Goal: Transaction & Acquisition: Purchase product/service

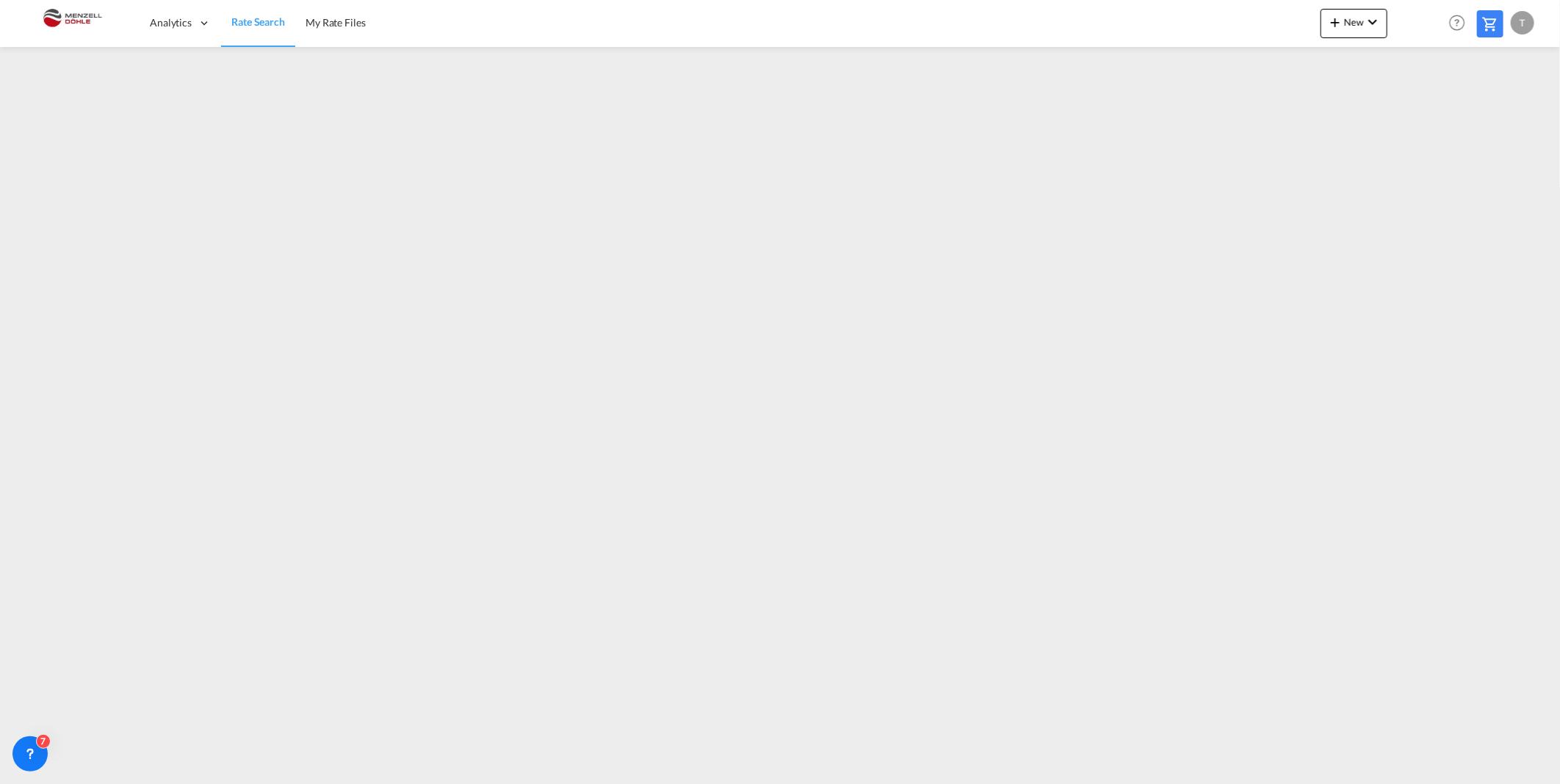
click at [244, 28] on span "Rate Search" at bounding box center [258, 22] width 53 height 15
